Goal: Information Seeking & Learning: Compare options

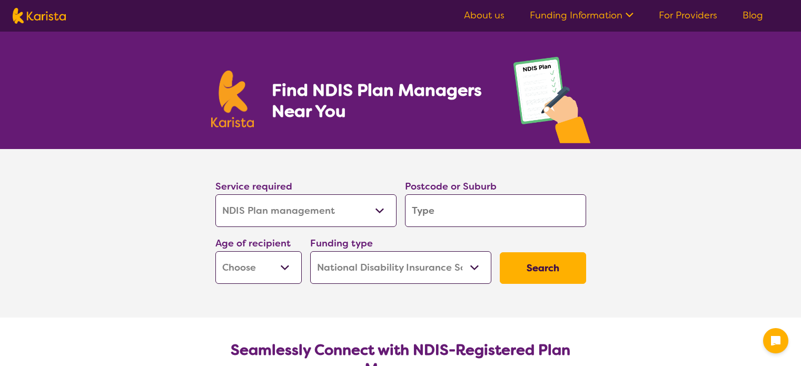
select select "NDIS Plan management"
select select "NDIS"
select select "NDIS Plan management"
select select "NDIS"
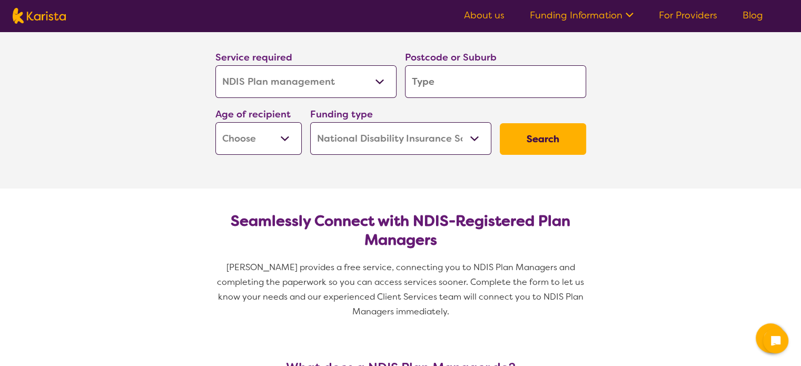
scroll to position [126, 0]
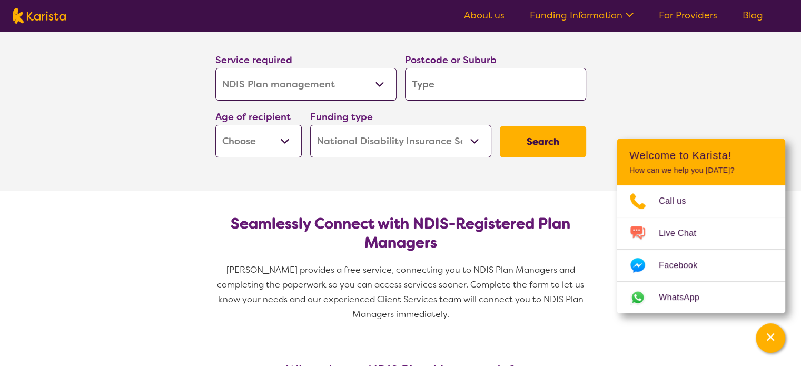
click at [381, 78] on select "Allied Health Assistant Assessment (ADHD or Autism) Behaviour support Counselli…" at bounding box center [305, 84] width 181 height 33
click at [526, 49] on div "Postcode or Suburb" at bounding box center [496, 76] width 190 height 57
click at [478, 89] on input "search" at bounding box center [495, 84] width 181 height 33
type input "2"
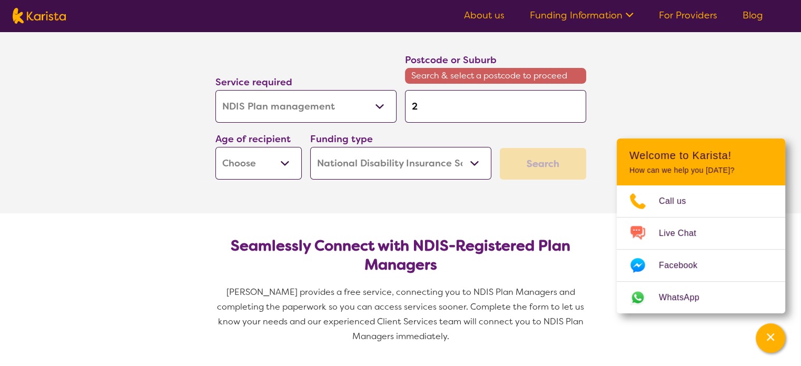
type input "24"
type input "2"
type input "21"
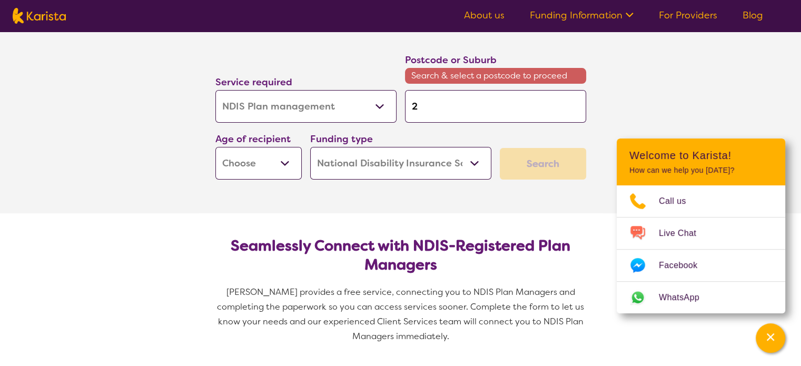
type input "21"
type input "214"
type input "2145"
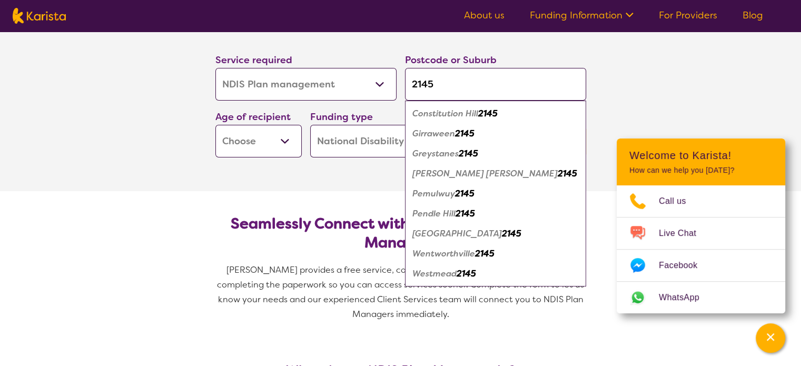
type input "2145"
click at [428, 256] on em "Wentworthville" at bounding box center [443, 253] width 63 height 11
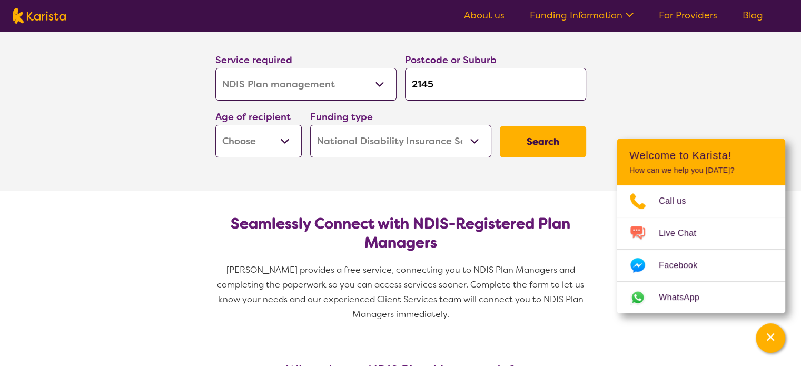
click at [265, 135] on select "Early Childhood - 0 to 9 Child - 10 to 11 Adolescent - 12 to 17 Adult - 18 to 6…" at bounding box center [258, 141] width 86 height 33
select select "EC"
click at [215, 125] on select "Early Childhood - 0 to 9 Child - 10 to 11 Adolescent - 12 to 17 Adult - 18 to 6…" at bounding box center [258, 141] width 86 height 33
select select "EC"
click at [535, 136] on button "Search" at bounding box center [543, 142] width 86 height 32
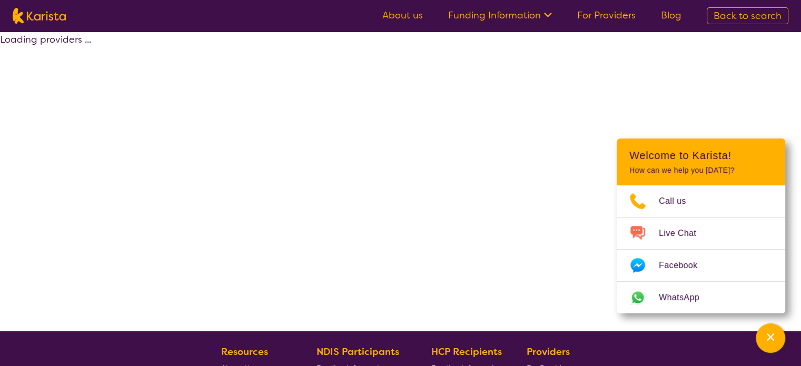
select select "by_score"
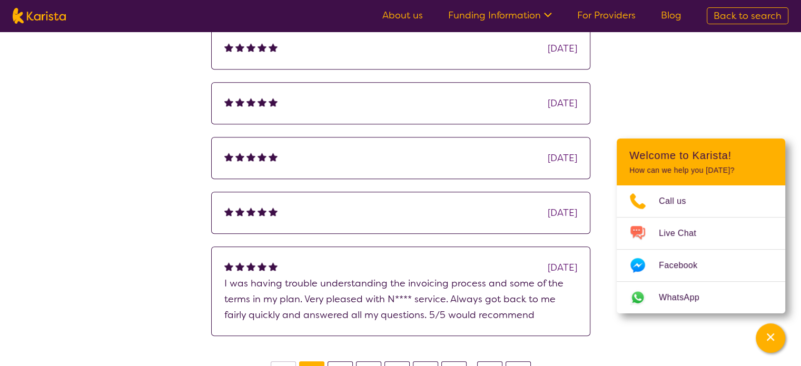
scroll to position [772, 0]
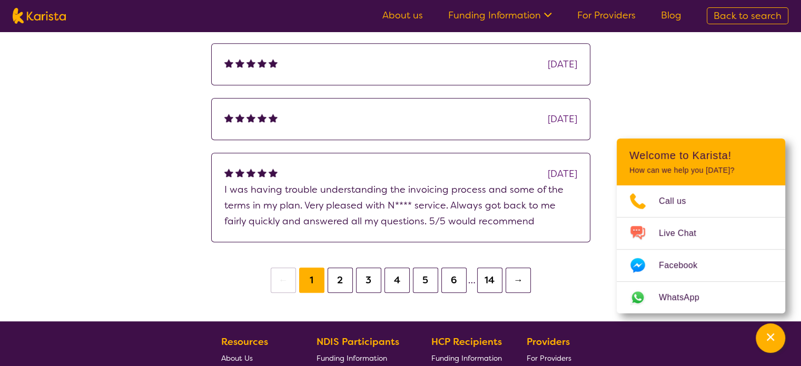
click at [338, 281] on button "2" at bounding box center [340, 280] width 25 height 25
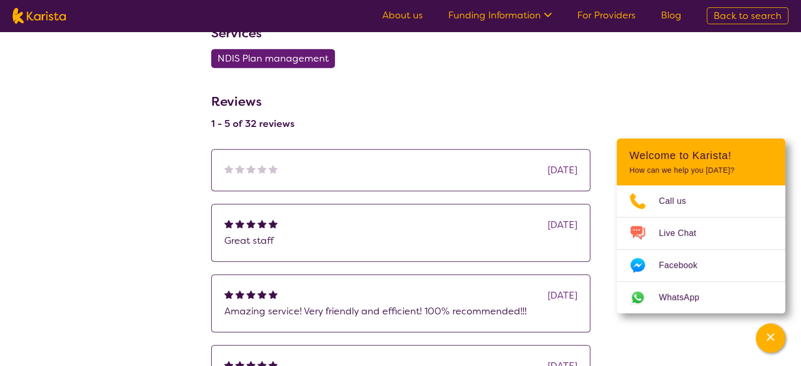
scroll to position [548, 0]
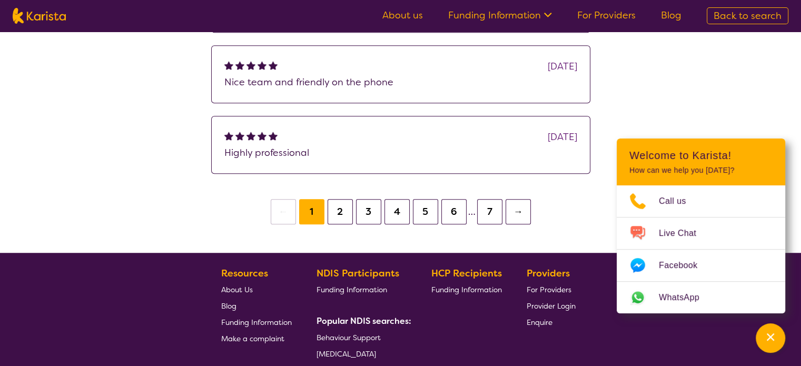
click at [334, 213] on button "2" at bounding box center [340, 211] width 25 height 25
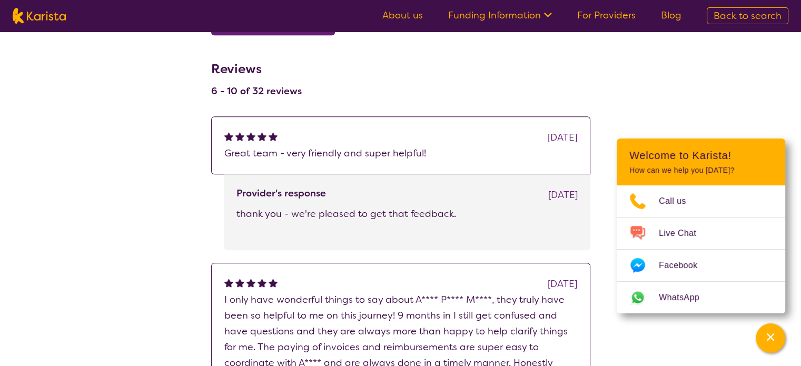
scroll to position [502, 0]
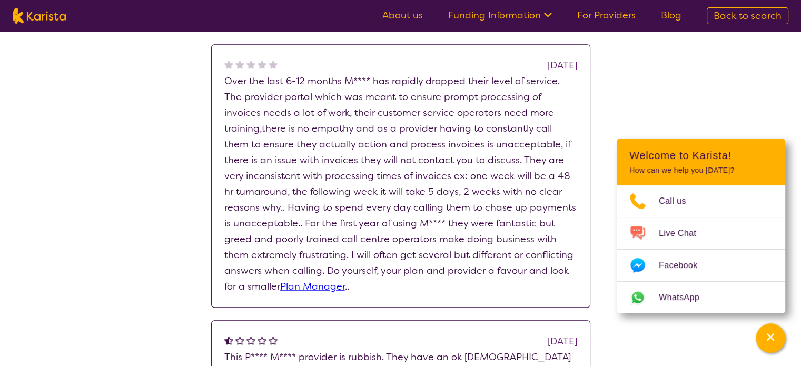
scroll to position [942, 0]
